Goal: Information Seeking & Learning: Learn about a topic

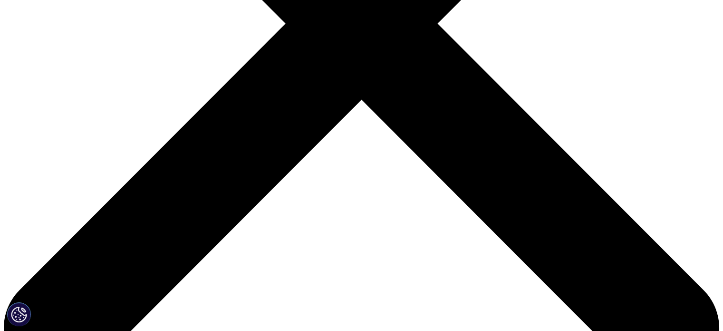
scroll to position [523, 0]
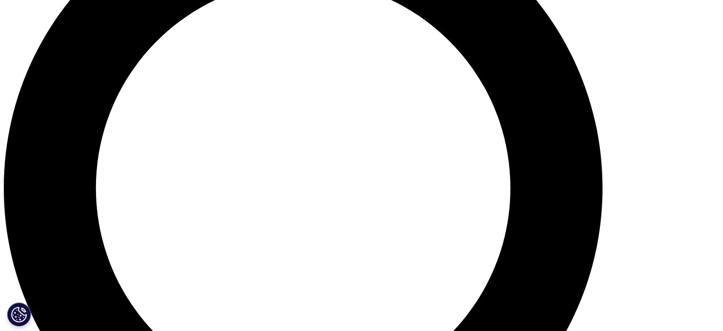
scroll to position [1080, 0]
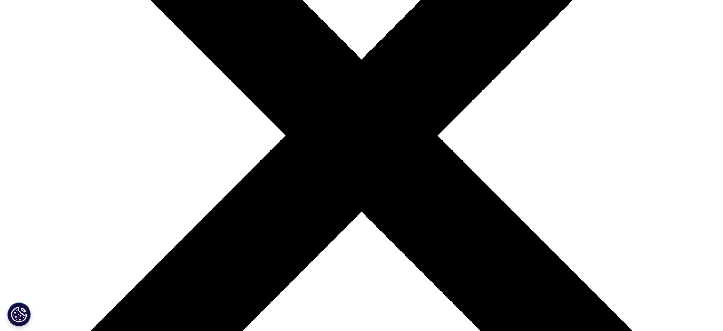
scroll to position [95, 0]
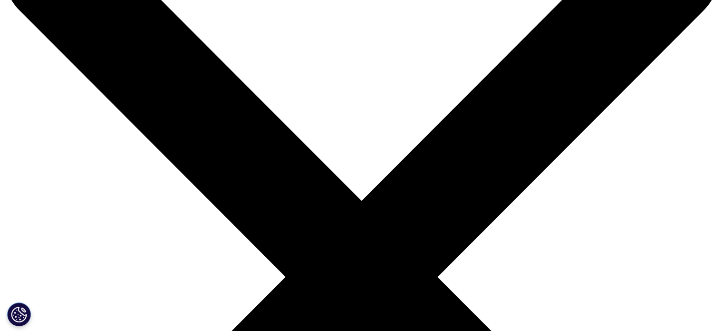
drag, startPoint x: 87, startPoint y: 26, endPoint x: 257, endPoint y: 75, distance: 176.7
